Goal: Browse casually

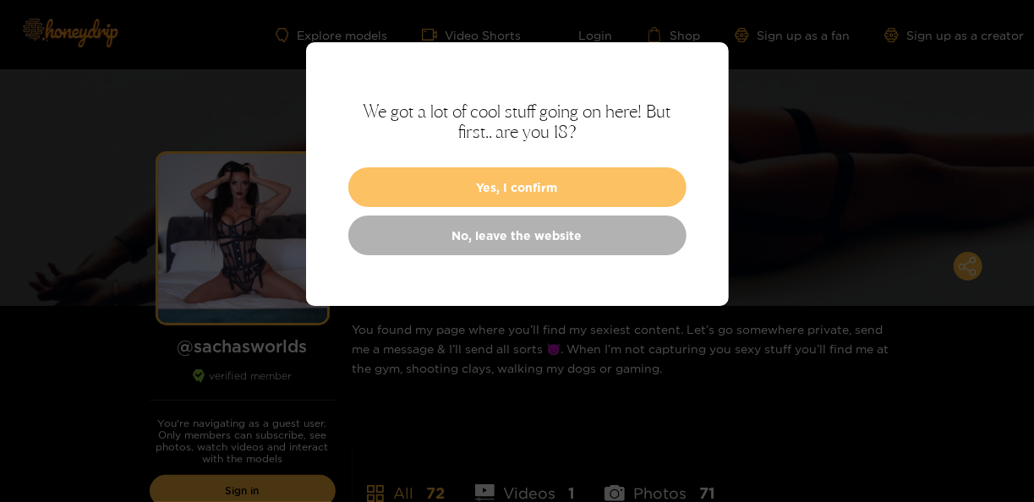
click at [534, 181] on button "Yes, I confirm" at bounding box center [517, 187] width 338 height 40
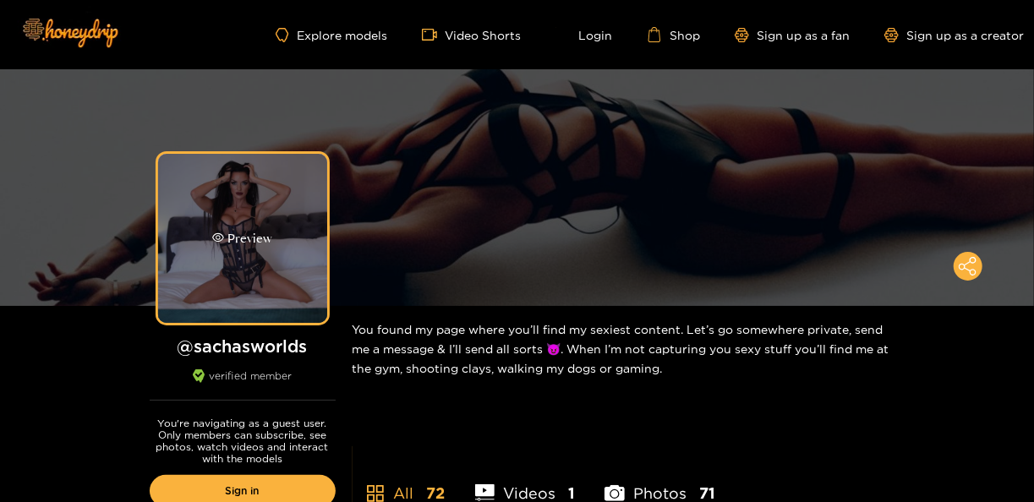
click at [264, 214] on div "Preview" at bounding box center [242, 238] width 169 height 169
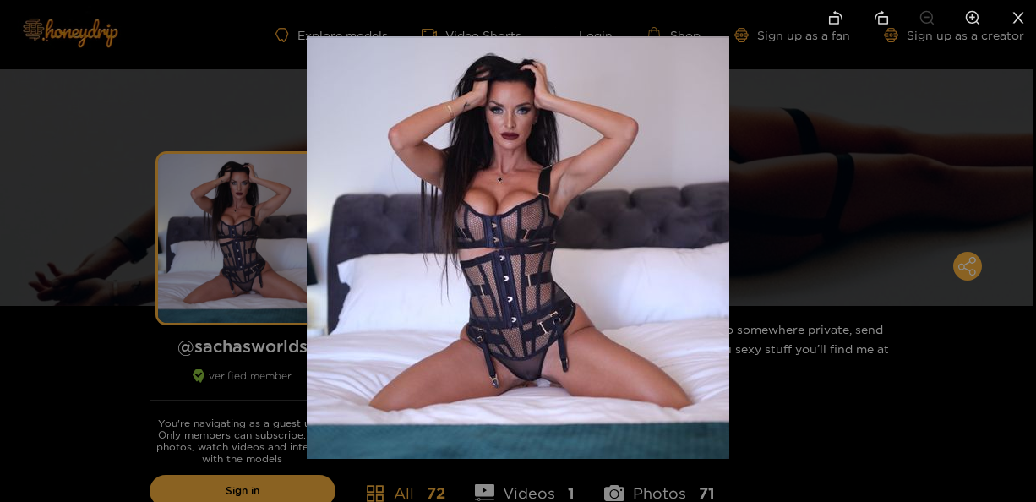
click at [596, 195] on img at bounding box center [518, 247] width 423 height 423
drag, startPoint x: 597, startPoint y: 195, endPoint x: 1018, endPoint y: 338, distance: 444.4
click at [598, 195] on img at bounding box center [518, 247] width 423 height 423
click at [1025, 428] on div at bounding box center [518, 251] width 1036 height 502
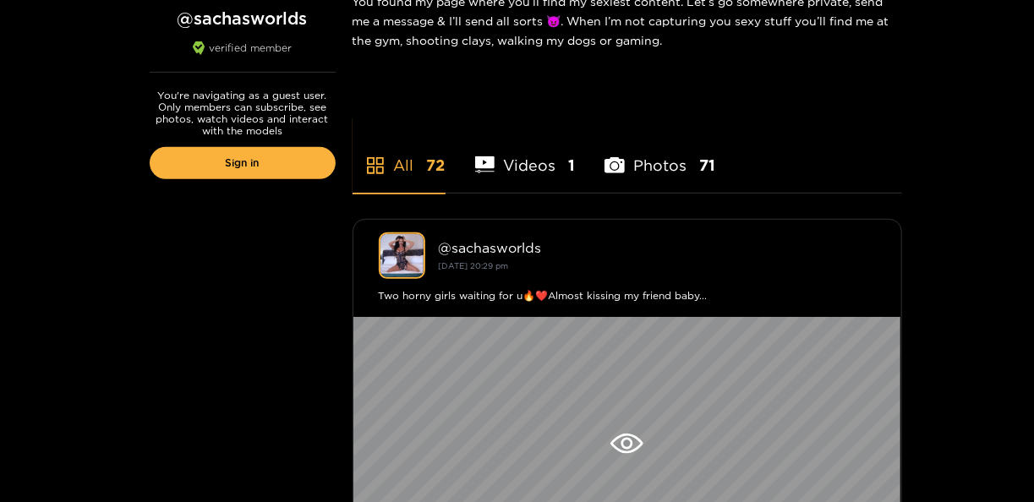
scroll to position [485, 0]
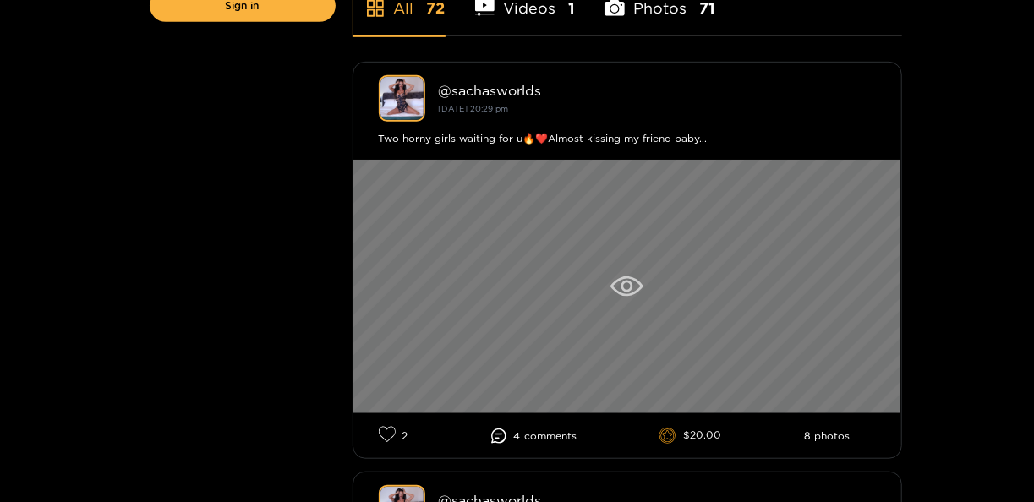
click at [633, 281] on icon at bounding box center [626, 286] width 33 height 20
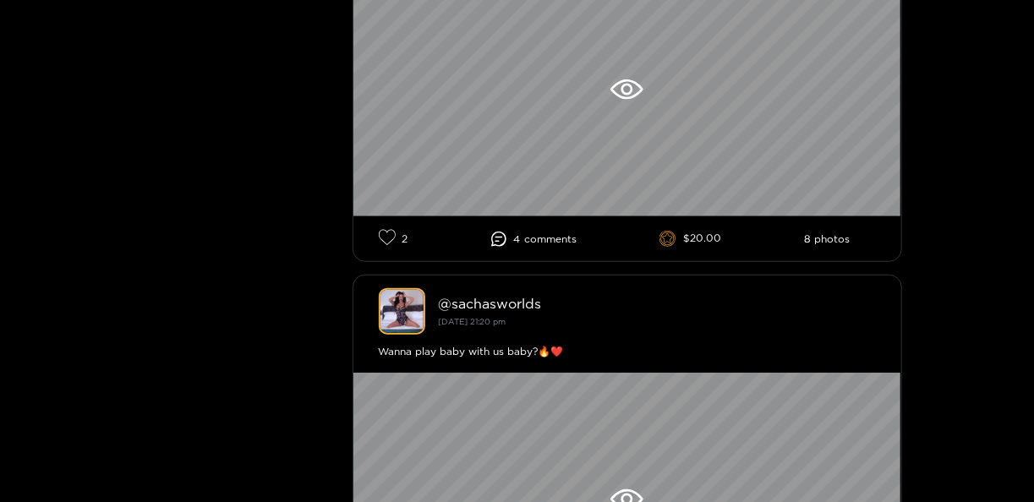
scroll to position [958, 0]
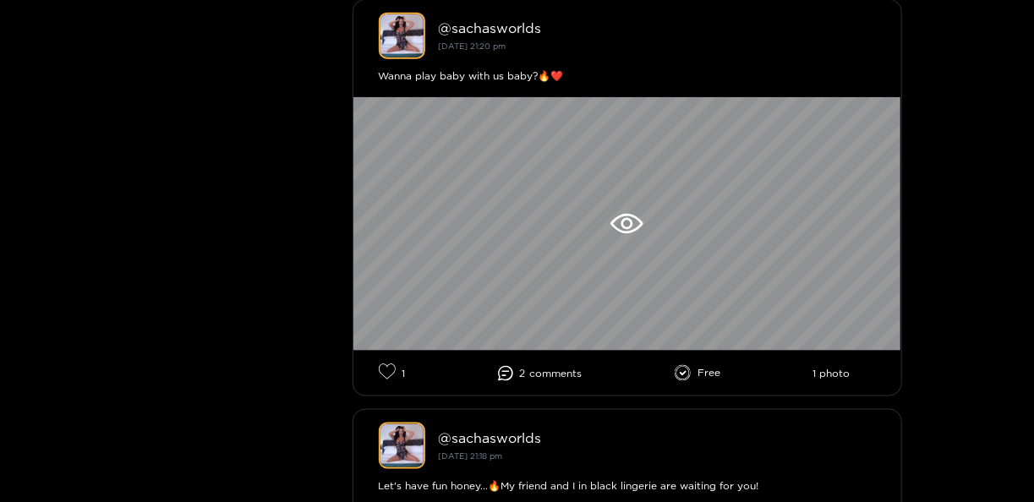
click at [572, 374] on span "comment s" at bounding box center [556, 374] width 52 height 12
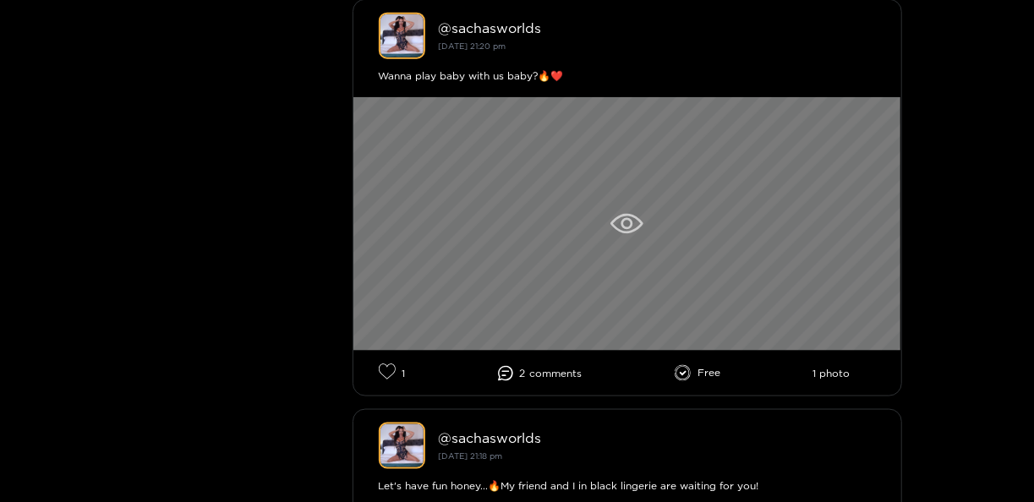
click at [619, 254] on div at bounding box center [627, 224] width 548 height 254
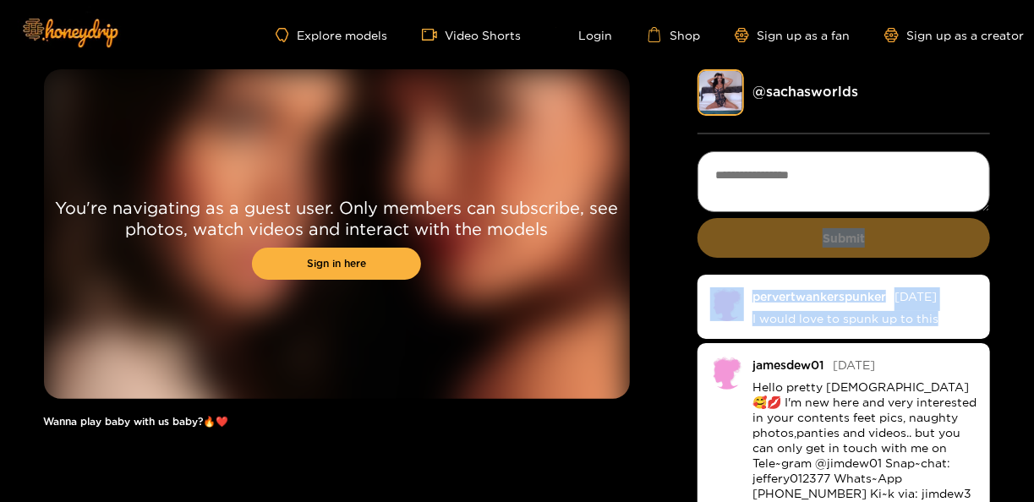
drag, startPoint x: 1036, startPoint y: 276, endPoint x: 1036, endPoint y: 315, distance: 39.7
click at [1033, 315] on html "Explore models Video Shorts Login Shop Sign up as a fan Sign up as a creator Yo…" at bounding box center [517, 251] width 1034 height 502
click at [1019, 324] on div "You're navigating as a guest user. Only members can subscribe, see photos, watc…" at bounding box center [517, 316] width 1034 height 494
